Goal: Task Accomplishment & Management: Use online tool/utility

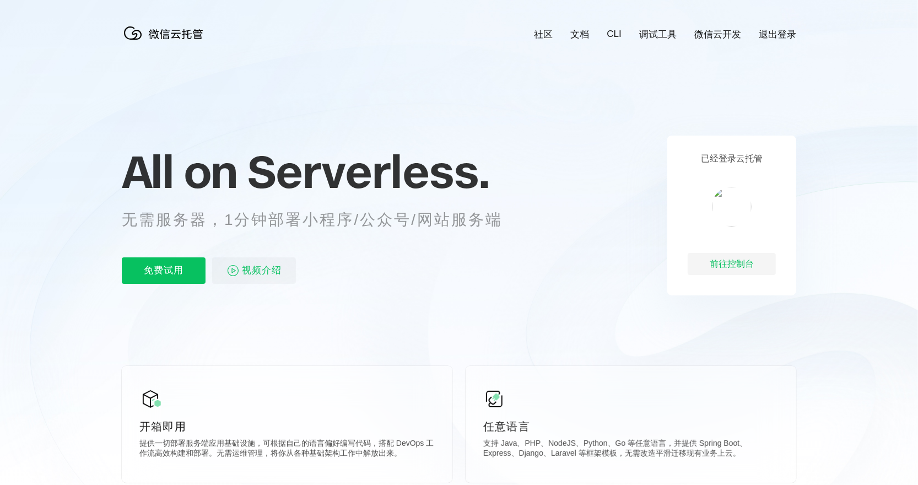
scroll to position [0, 1959]
click at [733, 203] on img at bounding box center [732, 207] width 40 height 40
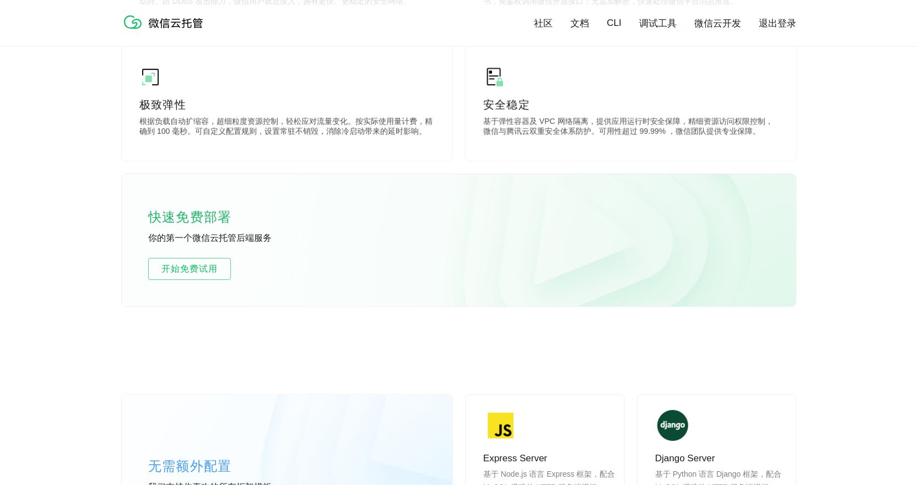
scroll to position [696, 0]
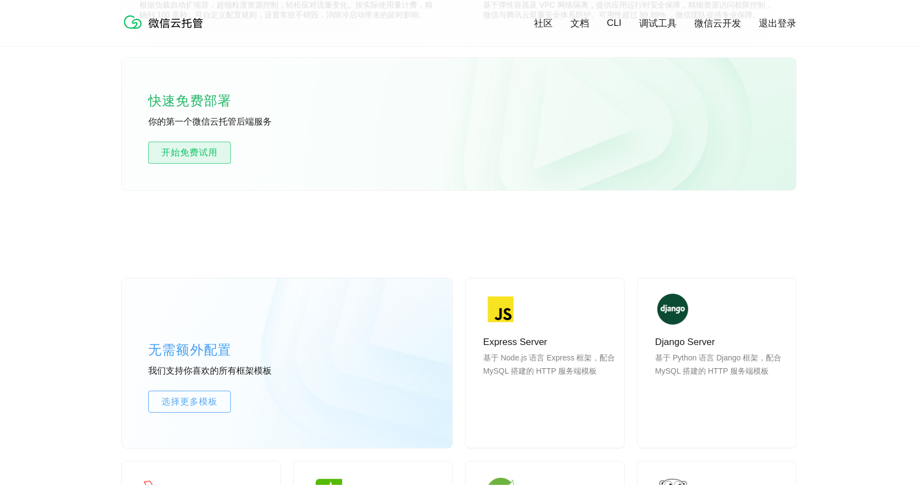
click at [203, 155] on span "开始免费试用" at bounding box center [190, 152] width 82 height 13
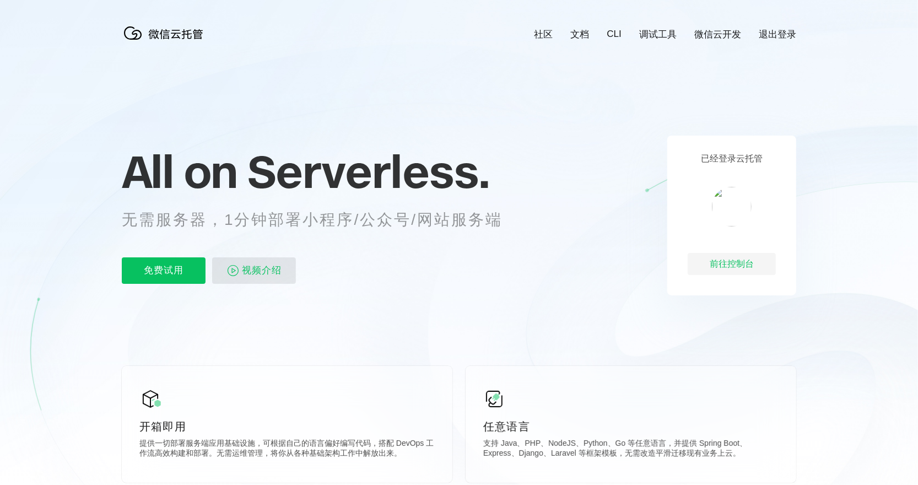
click at [285, 272] on p "视频介绍" at bounding box center [254, 270] width 84 height 26
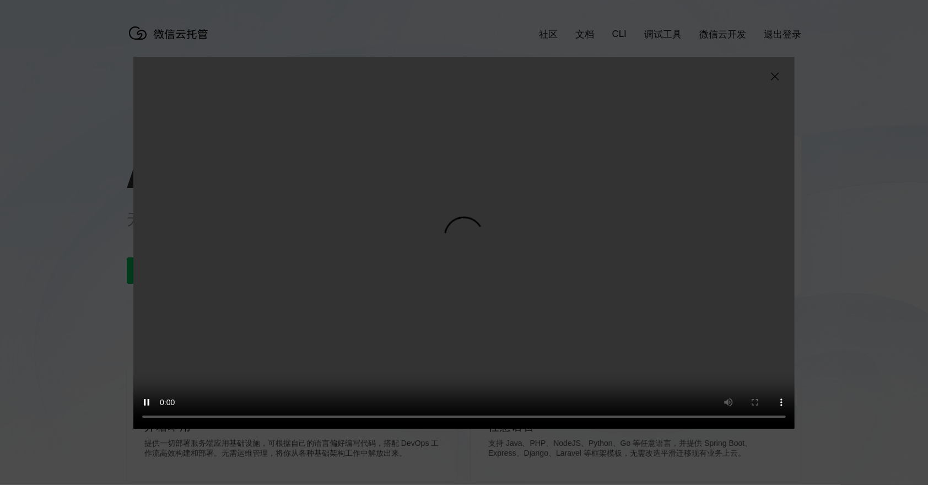
click at [778, 76] on img at bounding box center [774, 76] width 13 height 13
